Goal: Task Accomplishment & Management: Check status

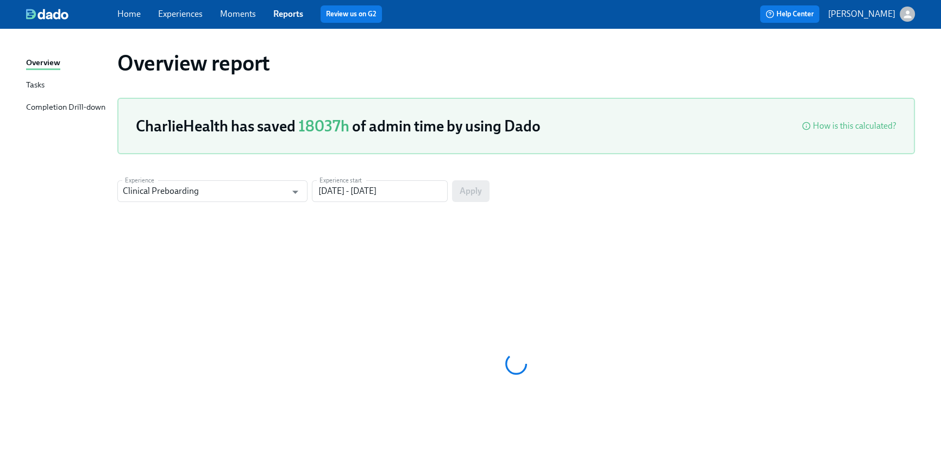
click at [126, 15] on link "Home" at bounding box center [128, 14] width 23 height 10
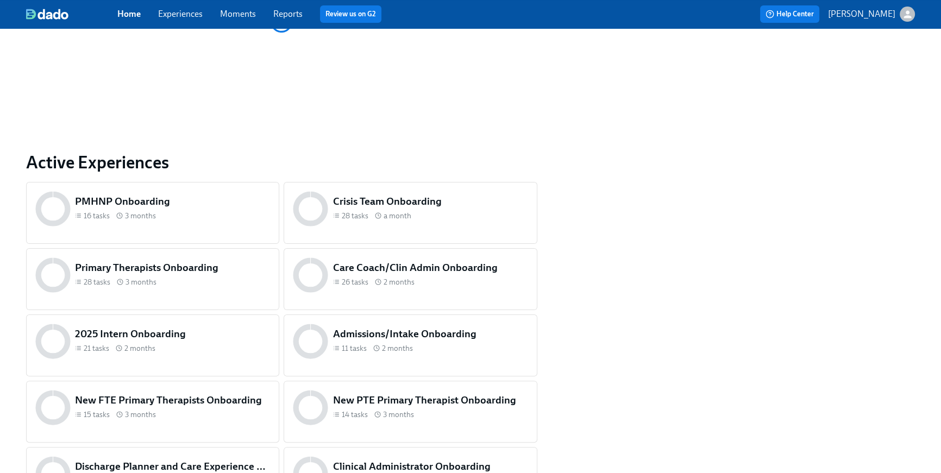
scroll to position [521, 0]
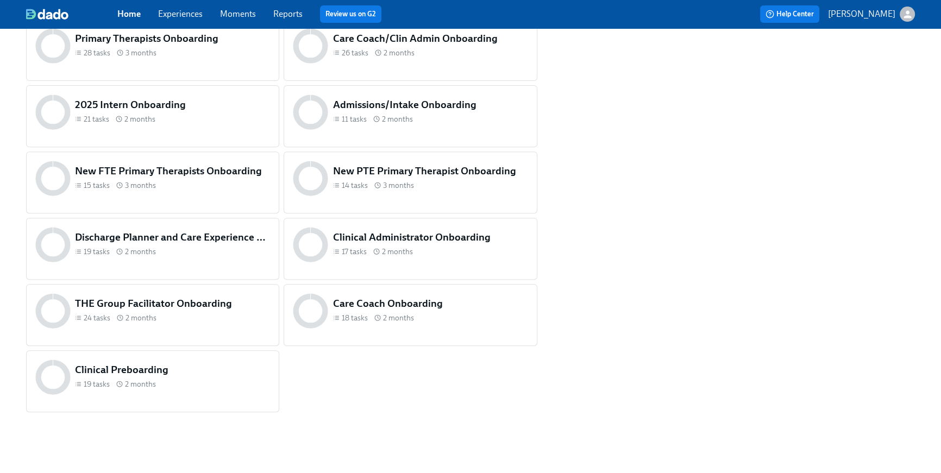
click at [146, 372] on h5 "Clinical Preboarding" at bounding box center [172, 370] width 195 height 14
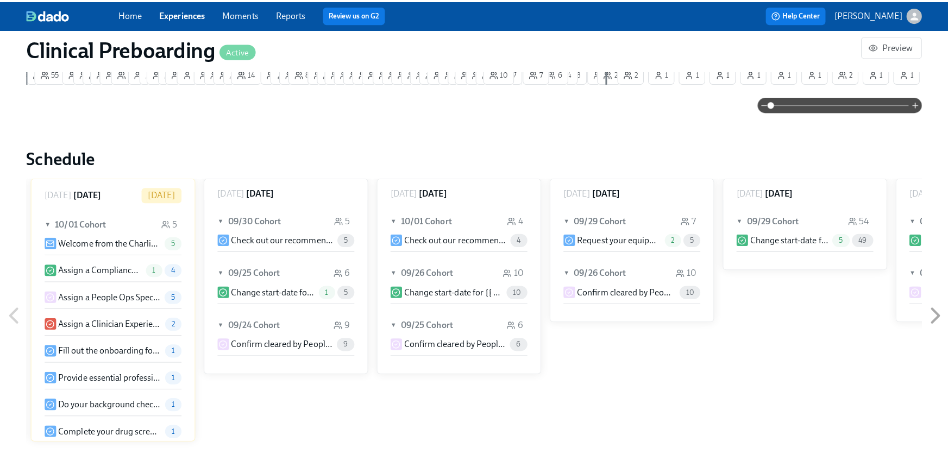
scroll to position [1136, 0]
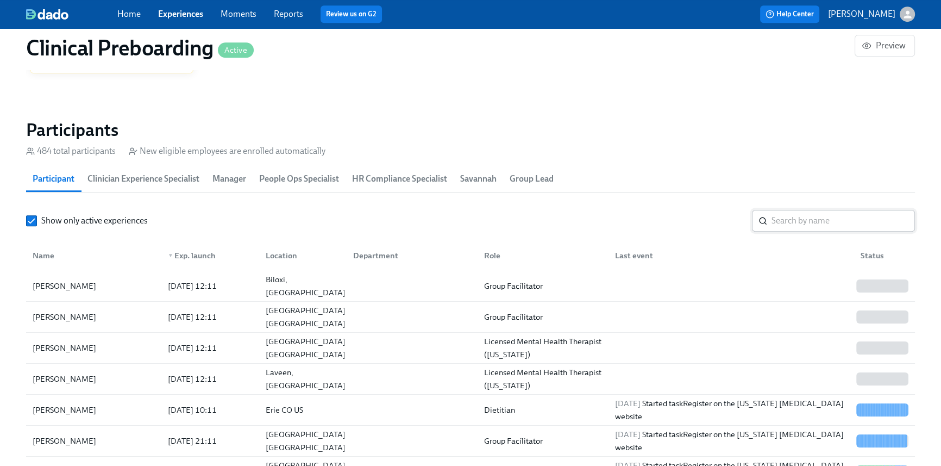
click at [818, 224] on input "search" at bounding box center [843, 221] width 143 height 22
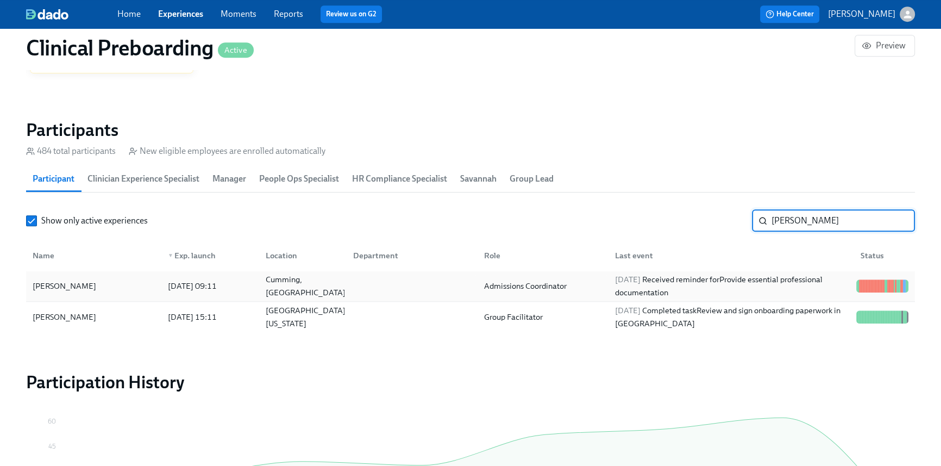
type input "[PERSON_NAME]"
click at [711, 291] on div "[DATE] Received reminder for Provide essential professional documentation" at bounding box center [731, 286] width 241 height 26
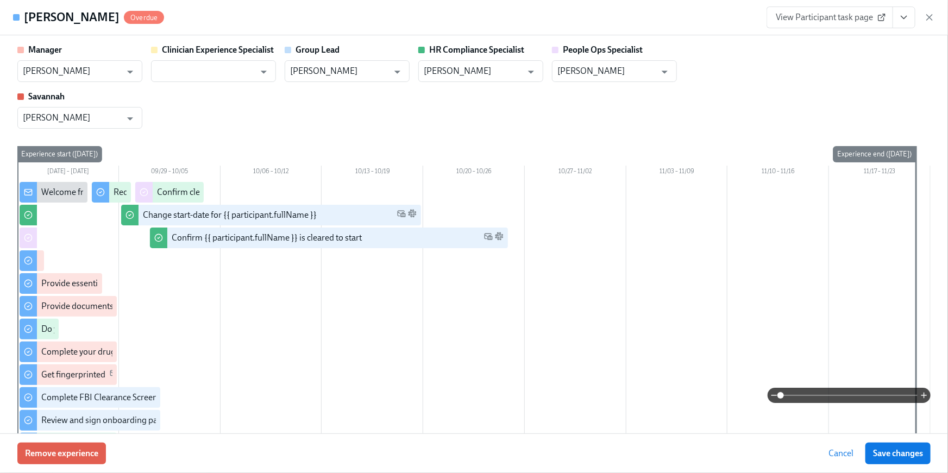
click at [815, 3] on div "[PERSON_NAME] Overdue View Participant task page" at bounding box center [474, 17] width 948 height 35
click at [799, 21] on span "View Participant task page" at bounding box center [830, 17] width 108 height 11
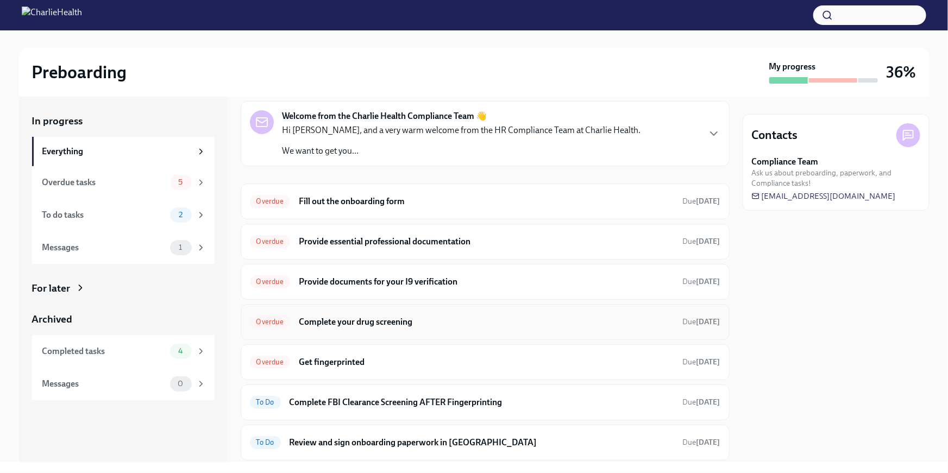
scroll to position [33, 0]
